Goal: Task Accomplishment & Management: Complete application form

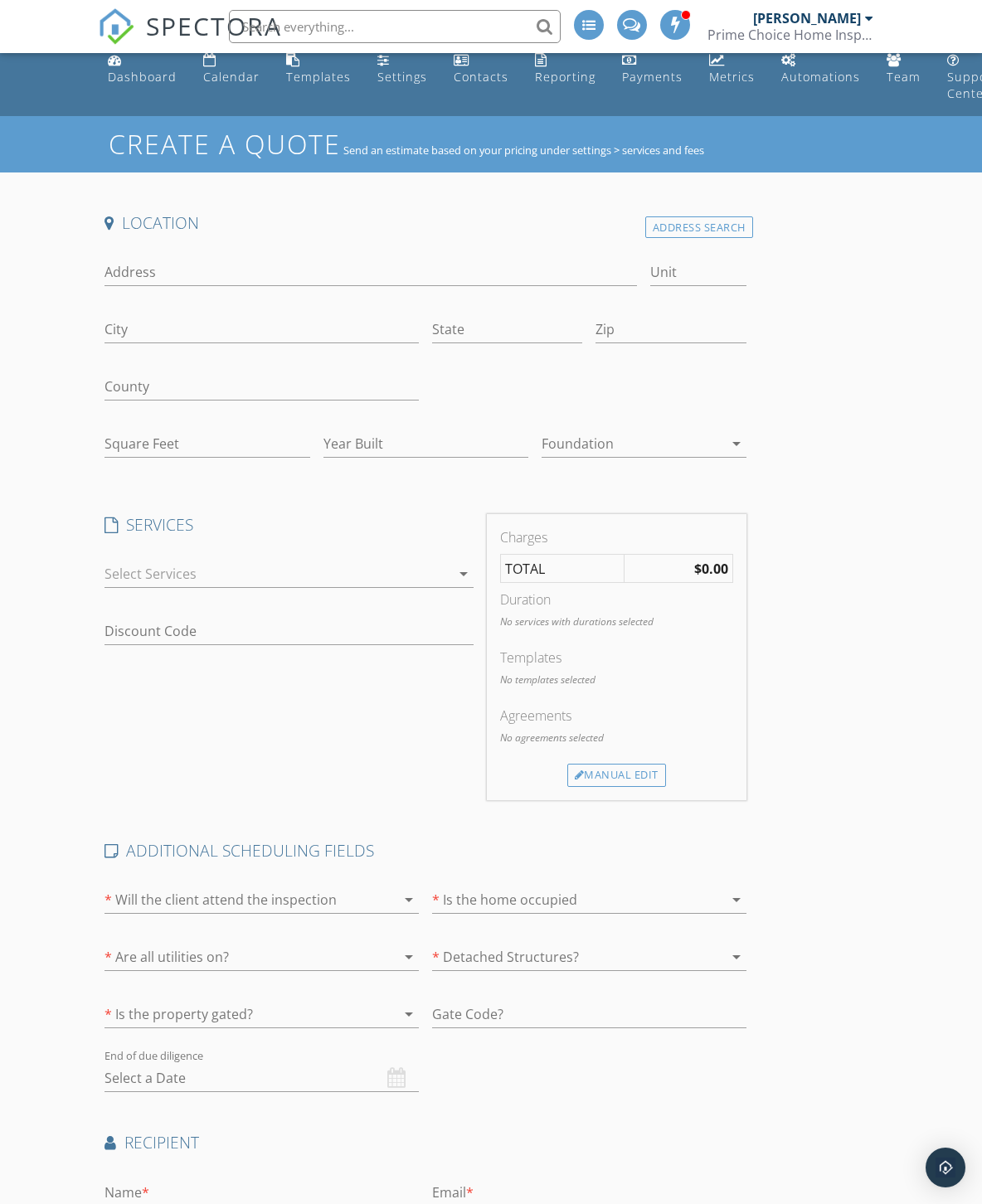
click at [700, 231] on div "Address Search" at bounding box center [699, 227] width 108 height 22
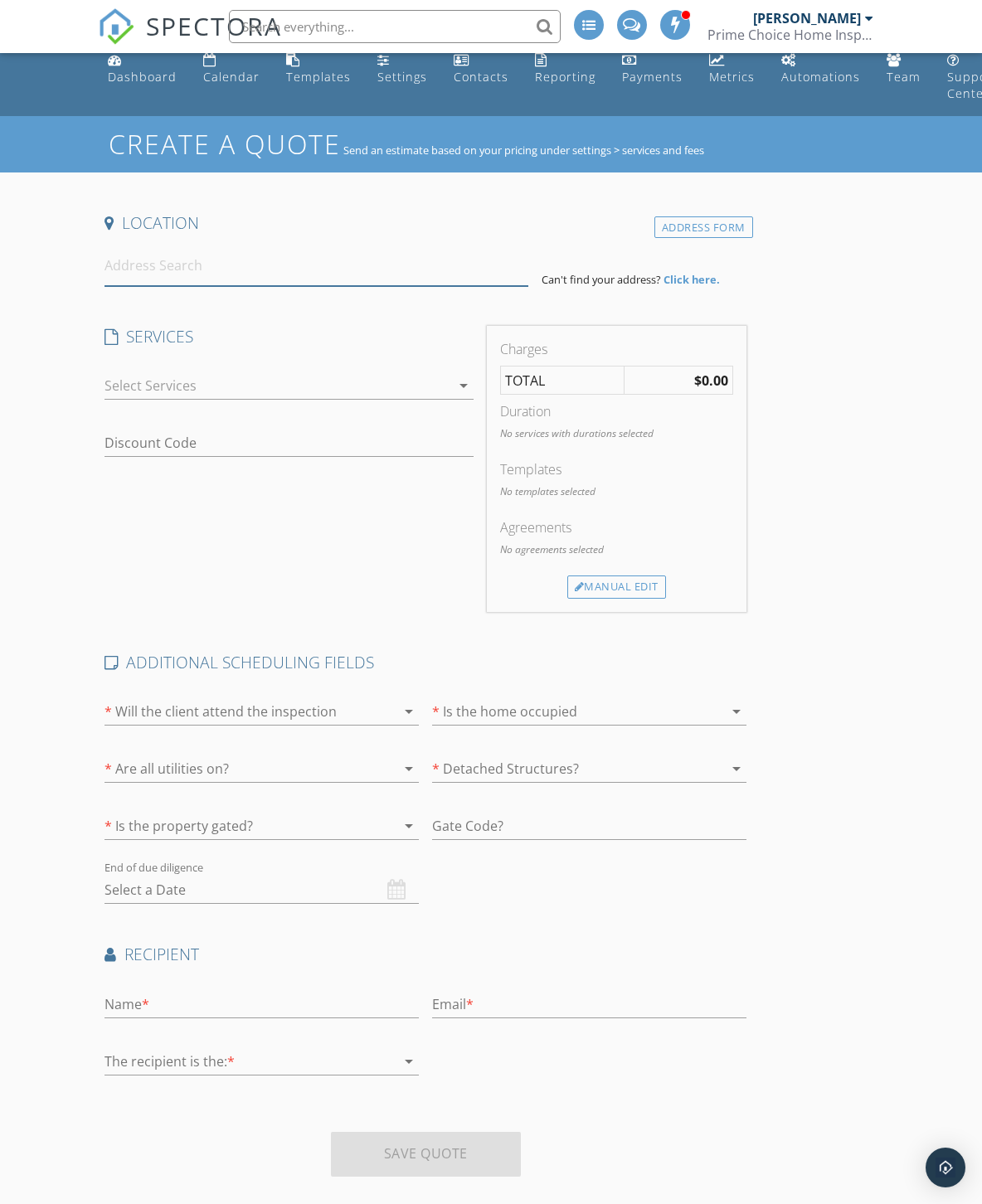
click at [241, 267] on input at bounding box center [316, 265] width 423 height 40
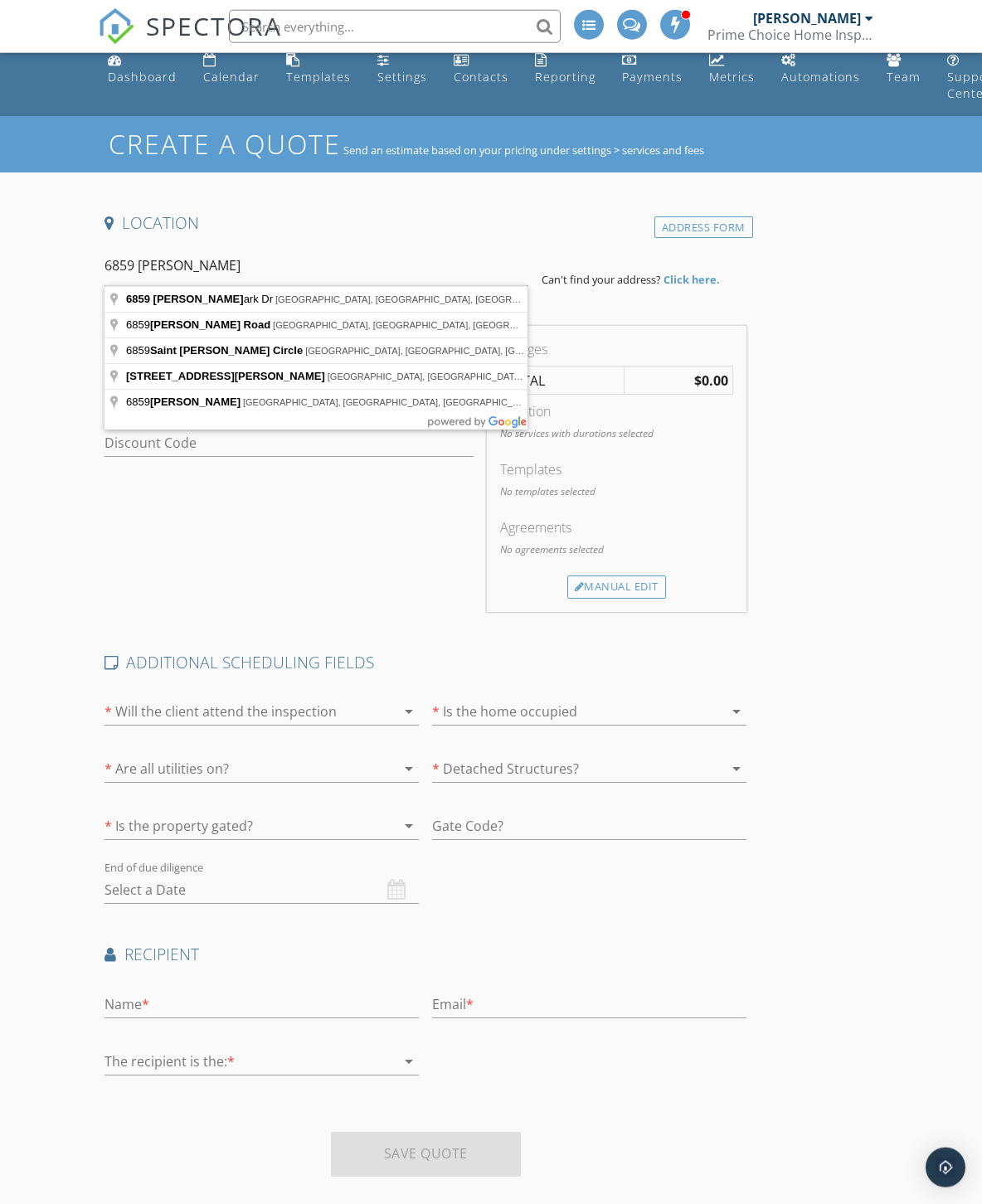
type input "6859 John Clark Dr, Douglasville, GA, USA"
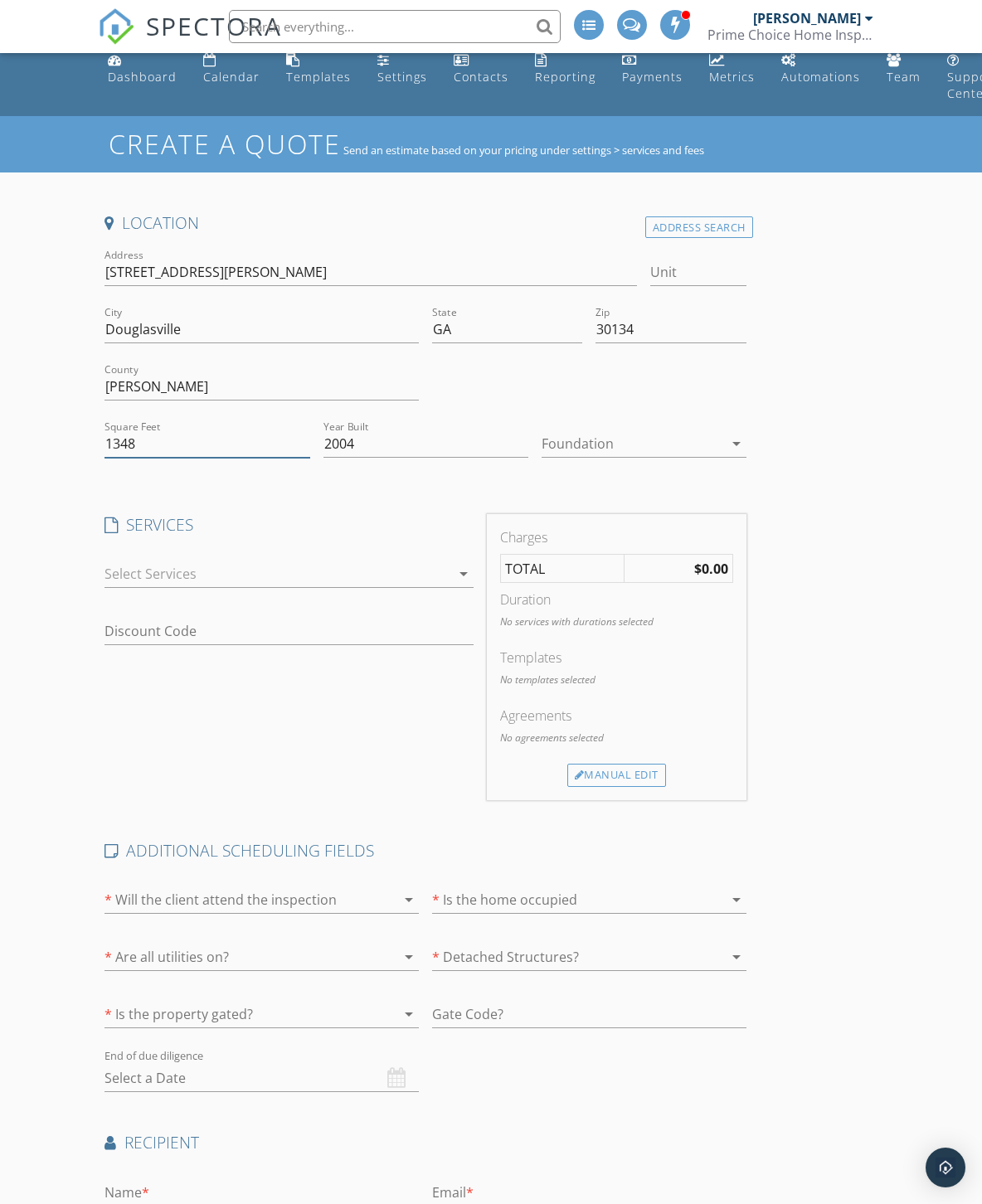
click at [262, 442] on input "1348" at bounding box center [207, 443] width 205 height 27
type input "1"
click at [207, 442] on input "Square Feet" at bounding box center [207, 443] width 205 height 27
type input "2036"
click at [664, 439] on div at bounding box center [632, 443] width 182 height 27
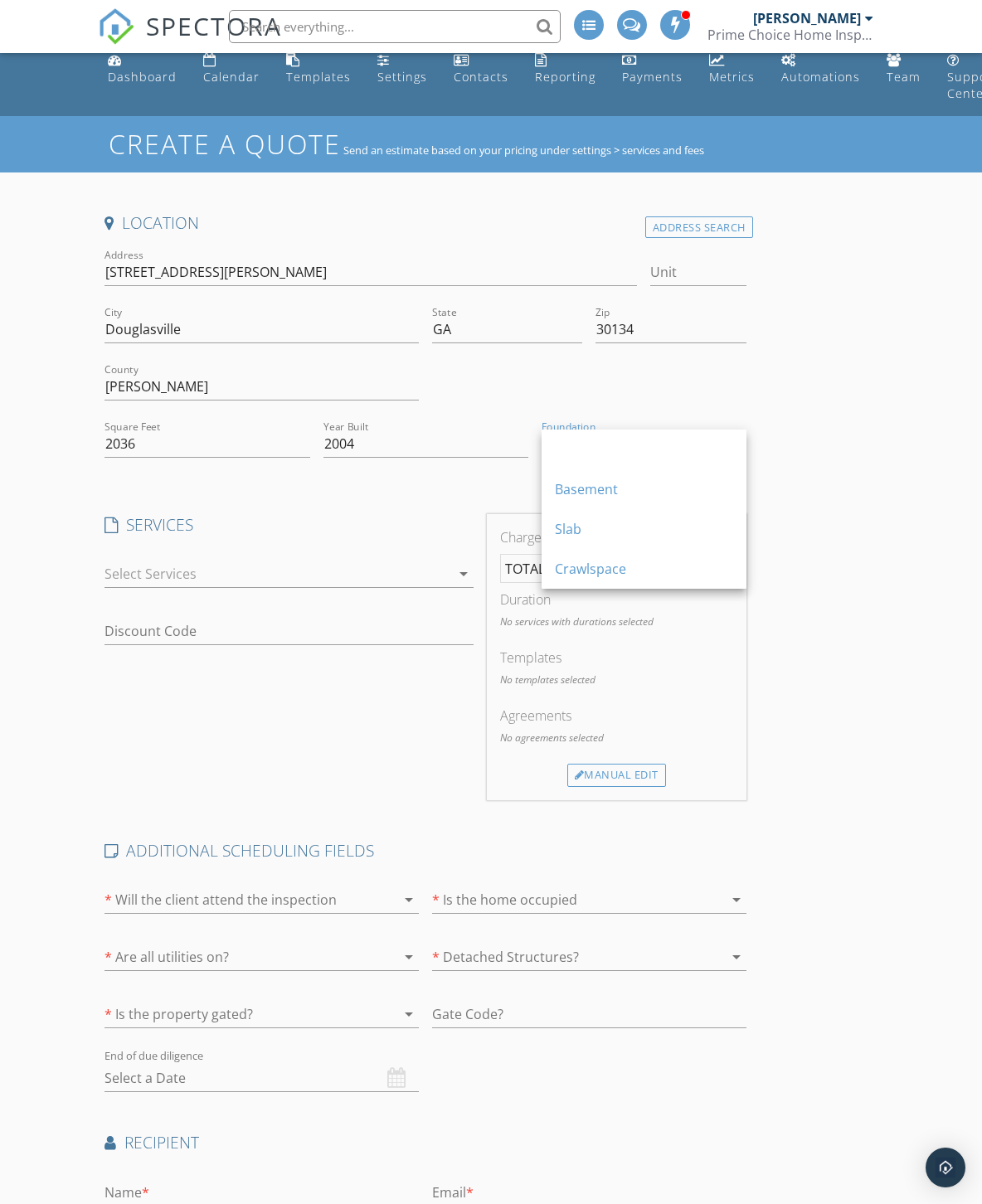
click at [591, 531] on div "Slab" at bounding box center [643, 529] width 178 height 20
click at [327, 577] on div at bounding box center [277, 574] width 345 height 27
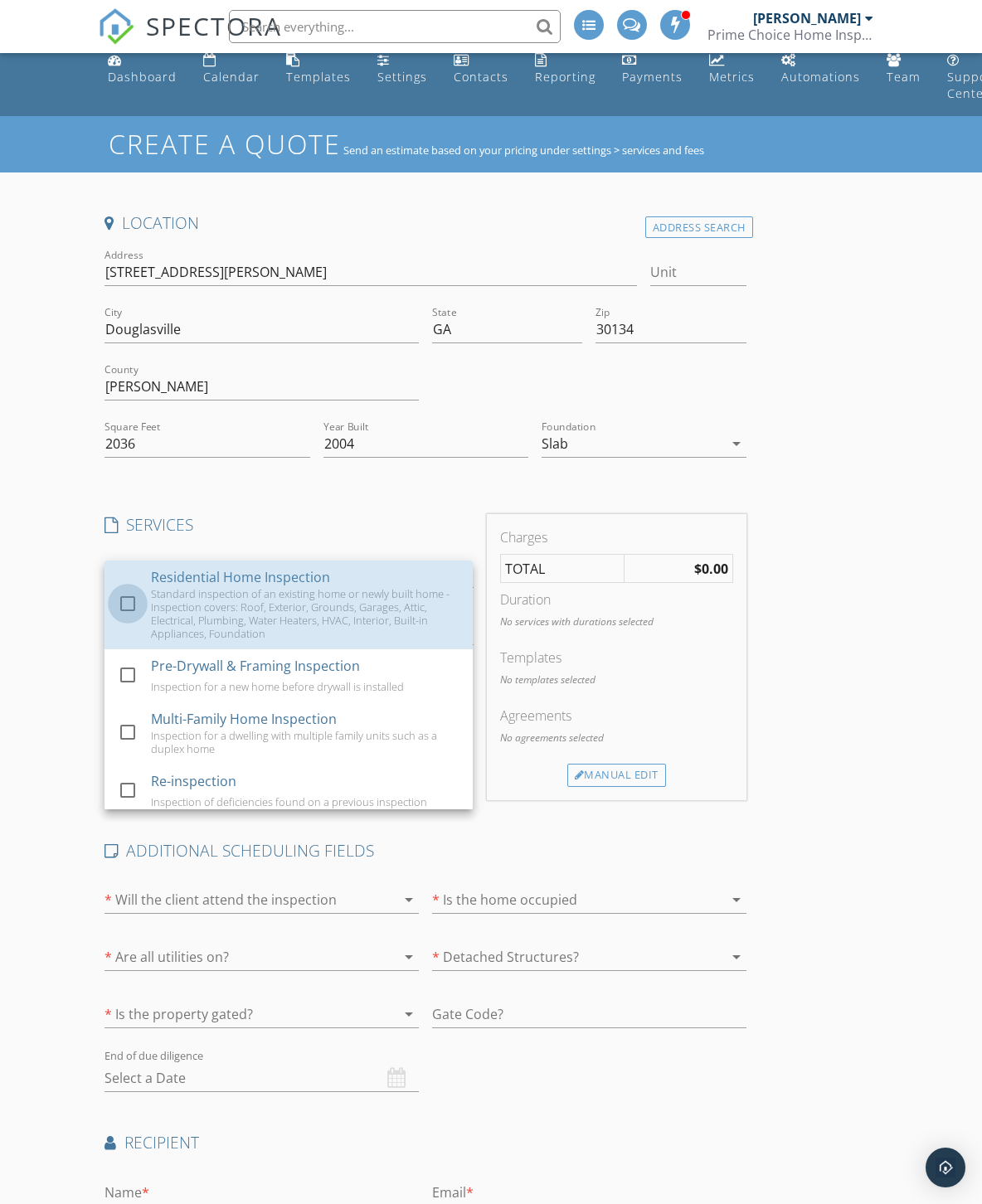
click at [128, 607] on div at bounding box center [127, 603] width 28 height 28
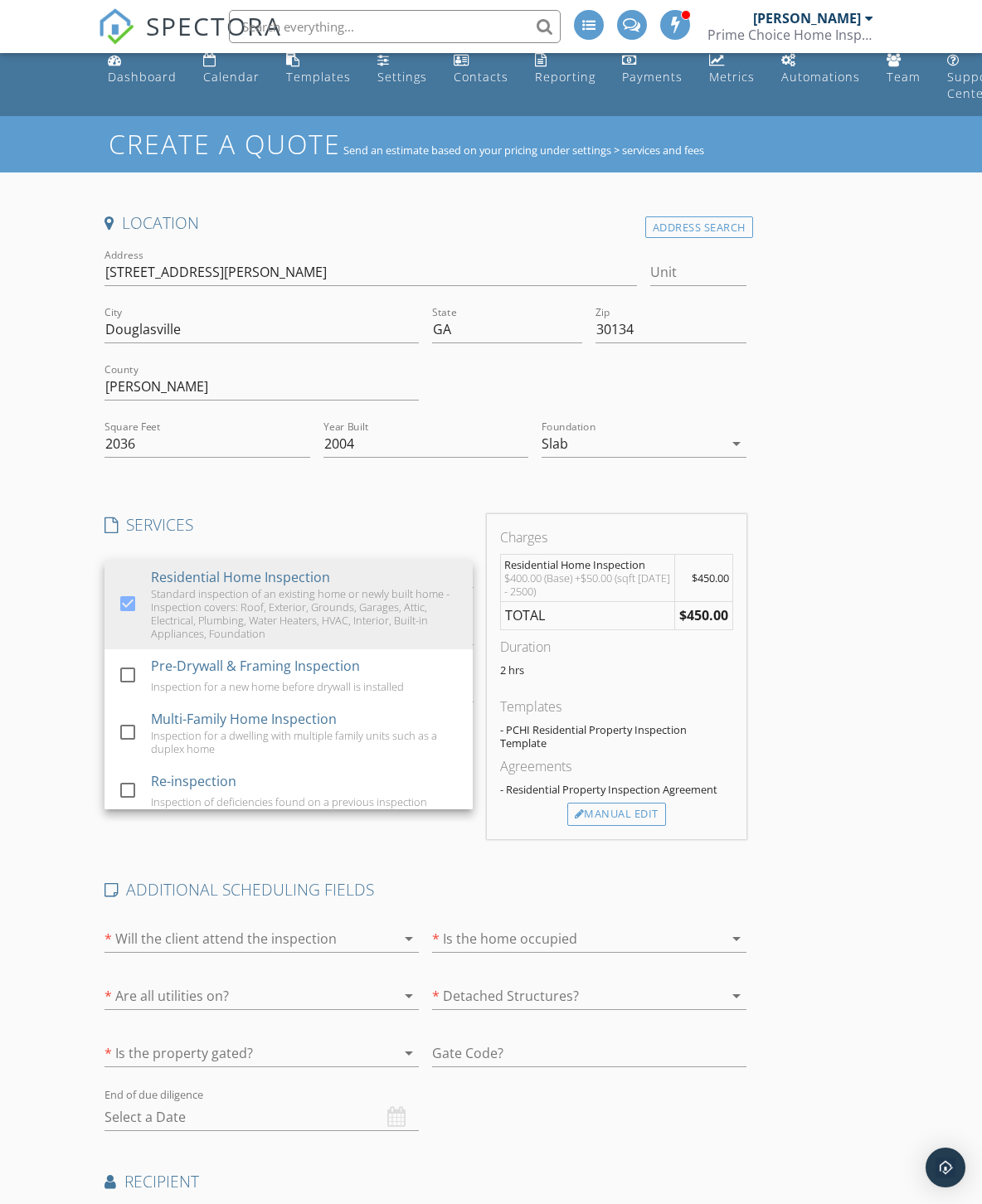
click at [881, 604] on div "Location Address Search Address 6859 John Clark Dr Unit City Douglasville State…" at bounding box center [491, 815] width 785 height 1204
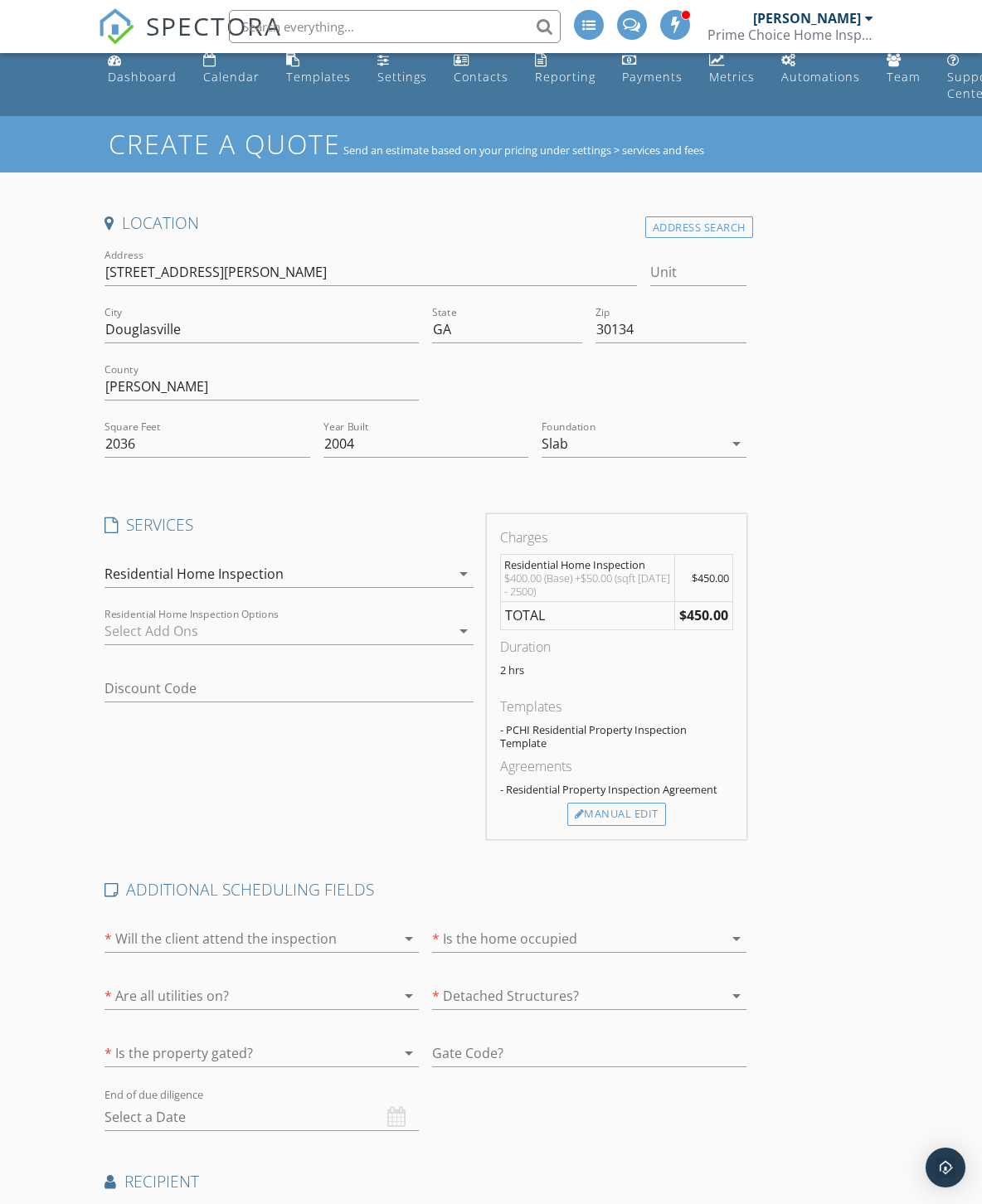
click at [285, 635] on div at bounding box center [277, 631] width 345 height 27
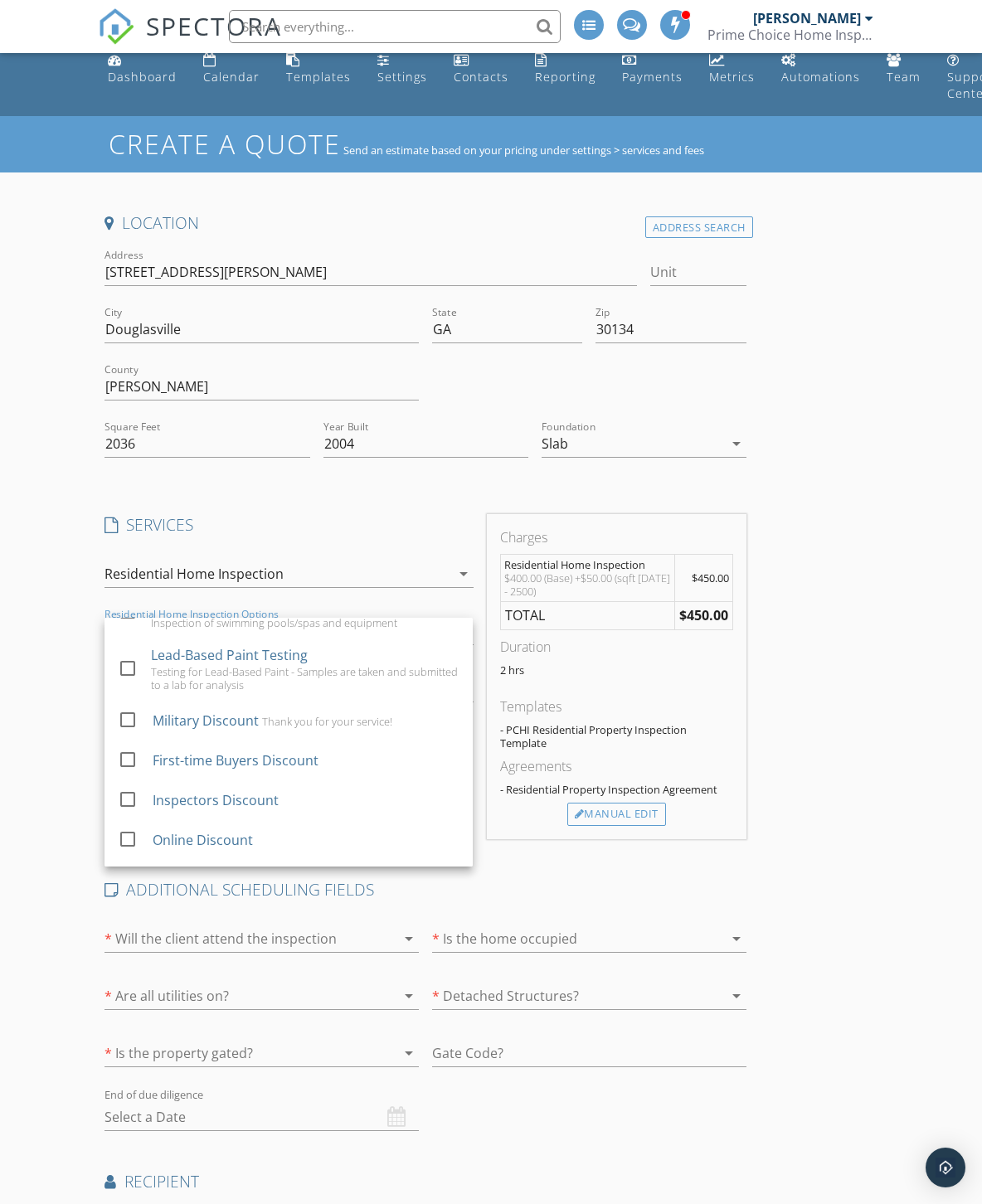
scroll to position [332, 0]
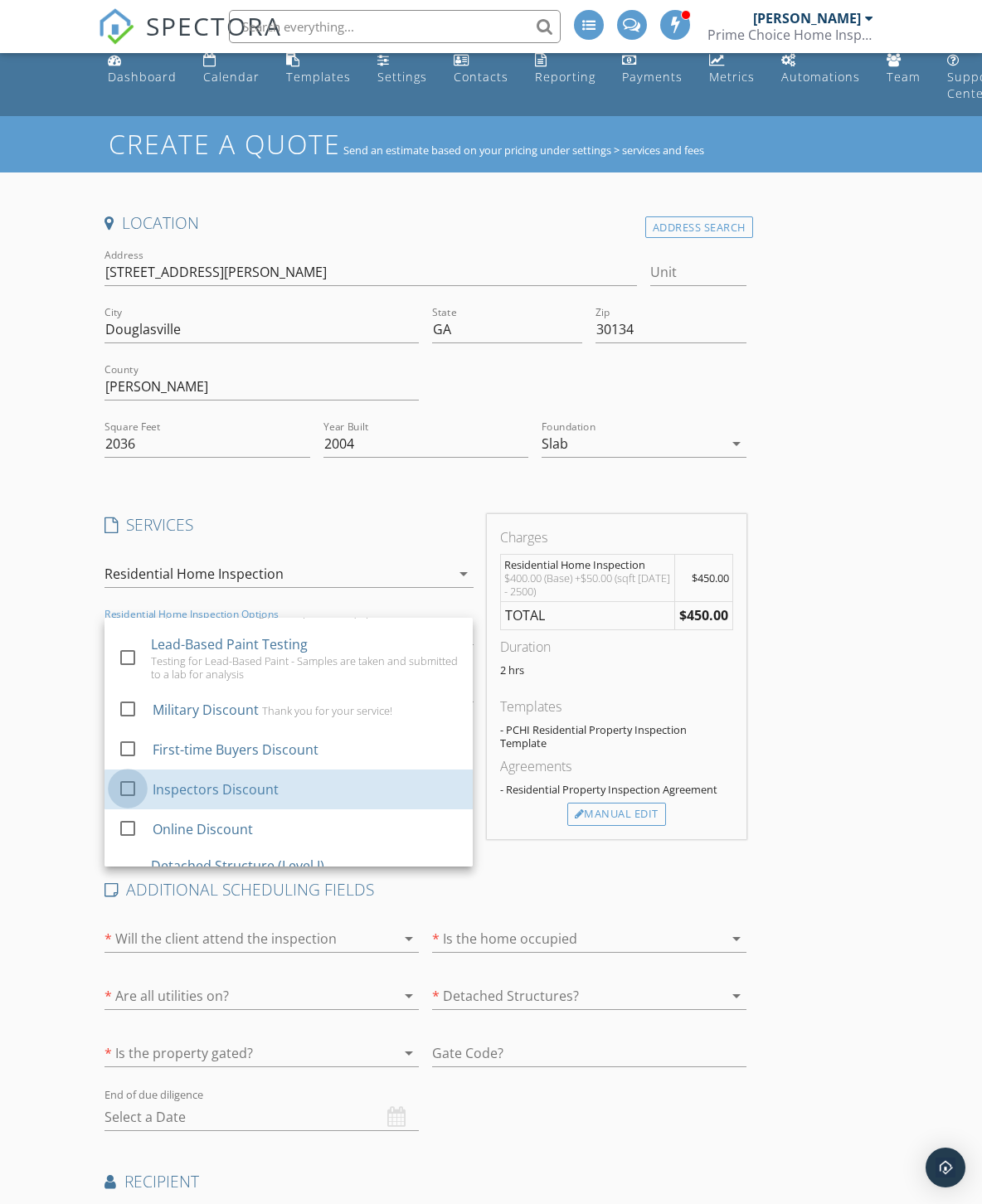
click at [129, 791] on div at bounding box center [127, 788] width 28 height 28
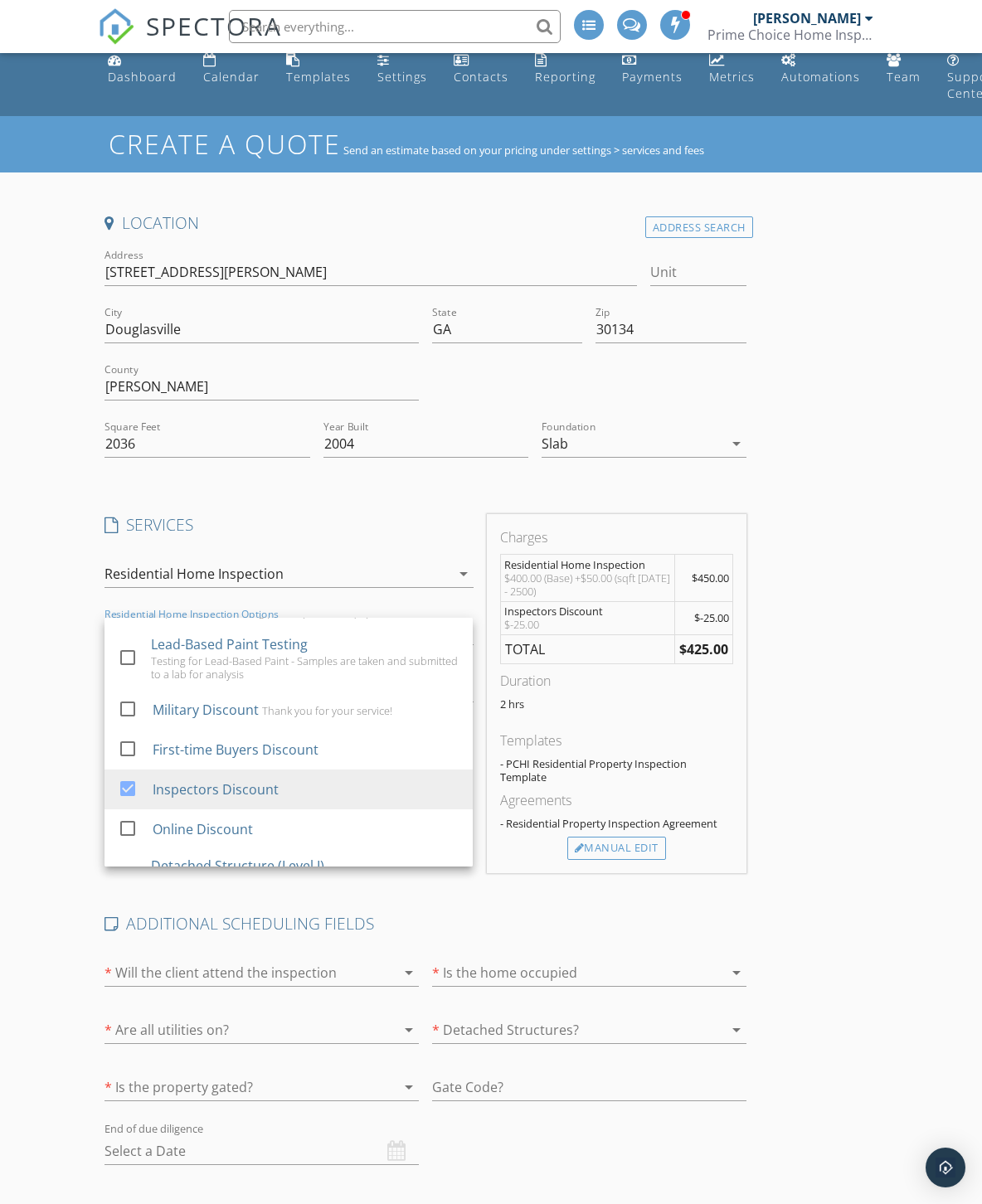
click at [830, 640] on div "Location Address Search Address 6859 John Clark Dr Unit City Douglasville State…" at bounding box center [491, 831] width 785 height 1237
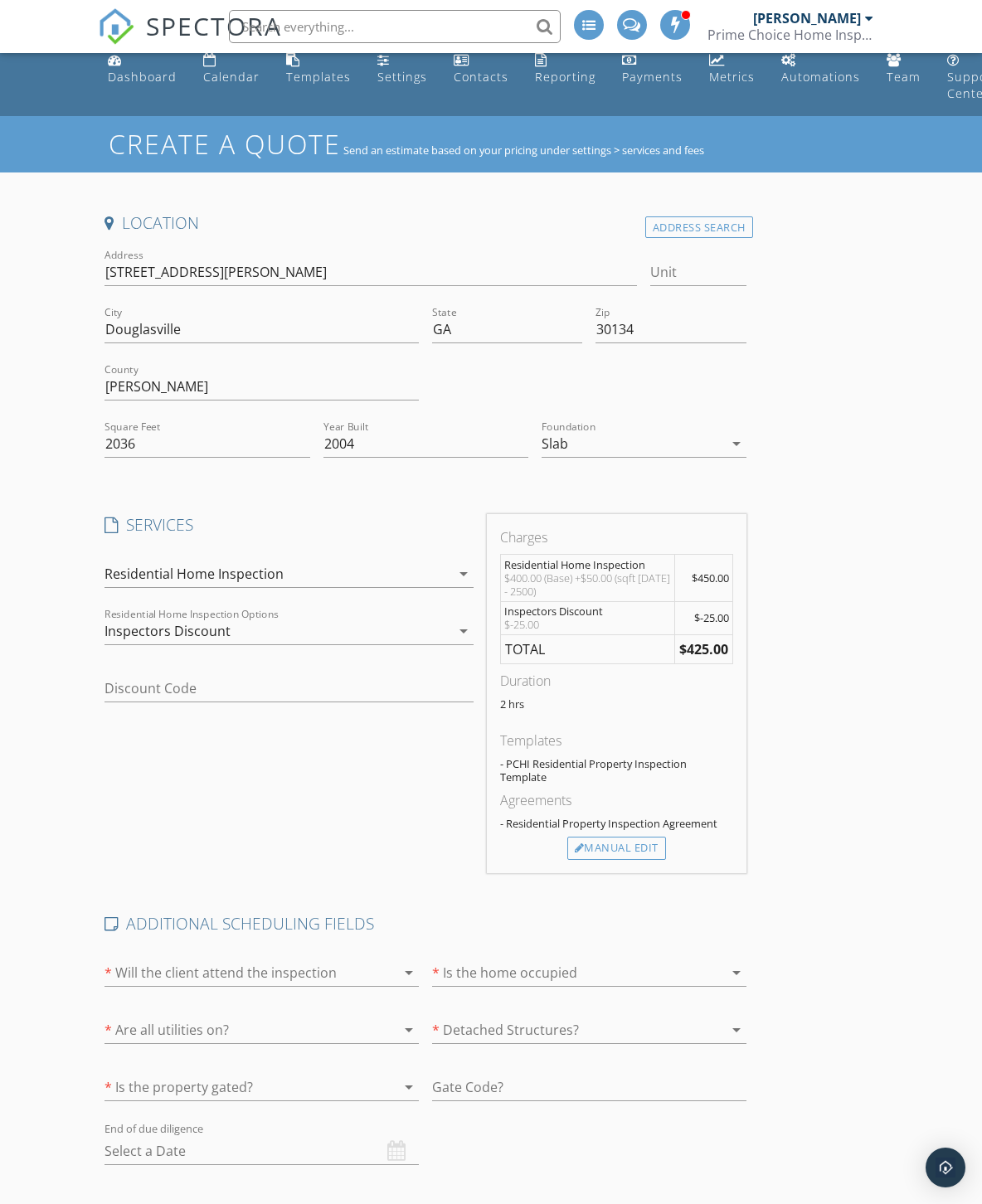
click at [129, 71] on div "Dashboard" at bounding box center [142, 77] width 69 height 15
